Goal: Task Accomplishment & Management: Manage account settings

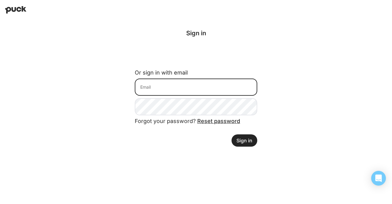
click at [159, 90] on input at bounding box center [196, 86] width 123 height 17
type input "[PERSON_NAME][EMAIL_ADDRESS][DOMAIN_NAME]"
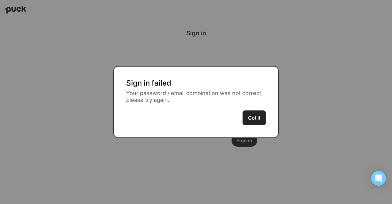
click at [258, 123] on button "Got it" at bounding box center [254, 117] width 23 height 15
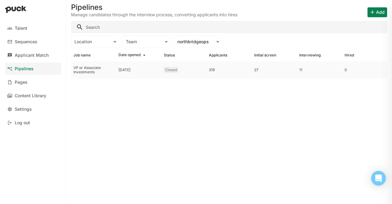
click at [79, 68] on div "VP or Associate Investments" at bounding box center [94, 70] width 40 height 9
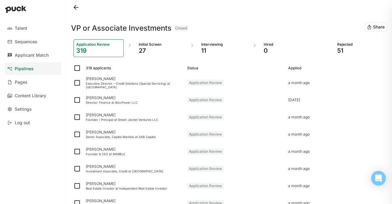
click at [156, 49] on div "27" at bounding box center [161, 50] width 45 height 7
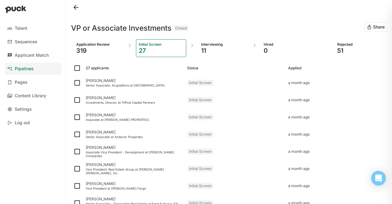
click at [204, 42] on div "Interviewing" at bounding box center [223, 44] width 45 height 5
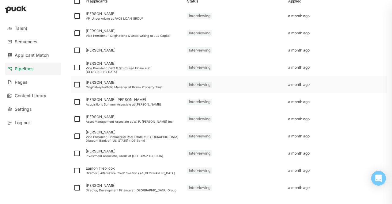
scroll to position [67, 0]
click at [96, 116] on div "[PERSON_NAME]" at bounding box center [134, 116] width 97 height 4
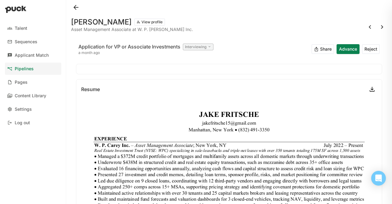
click at [99, 22] on h1 "[PERSON_NAME]" at bounding box center [101, 21] width 61 height 7
click at [134, 25] on button "View profile" at bounding box center [149, 21] width 31 height 7
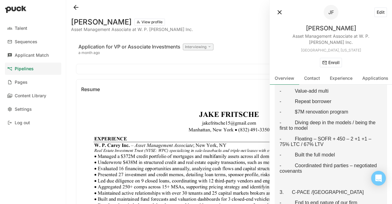
scroll to position [266, 0]
